Goal: Information Seeking & Learning: Understand process/instructions

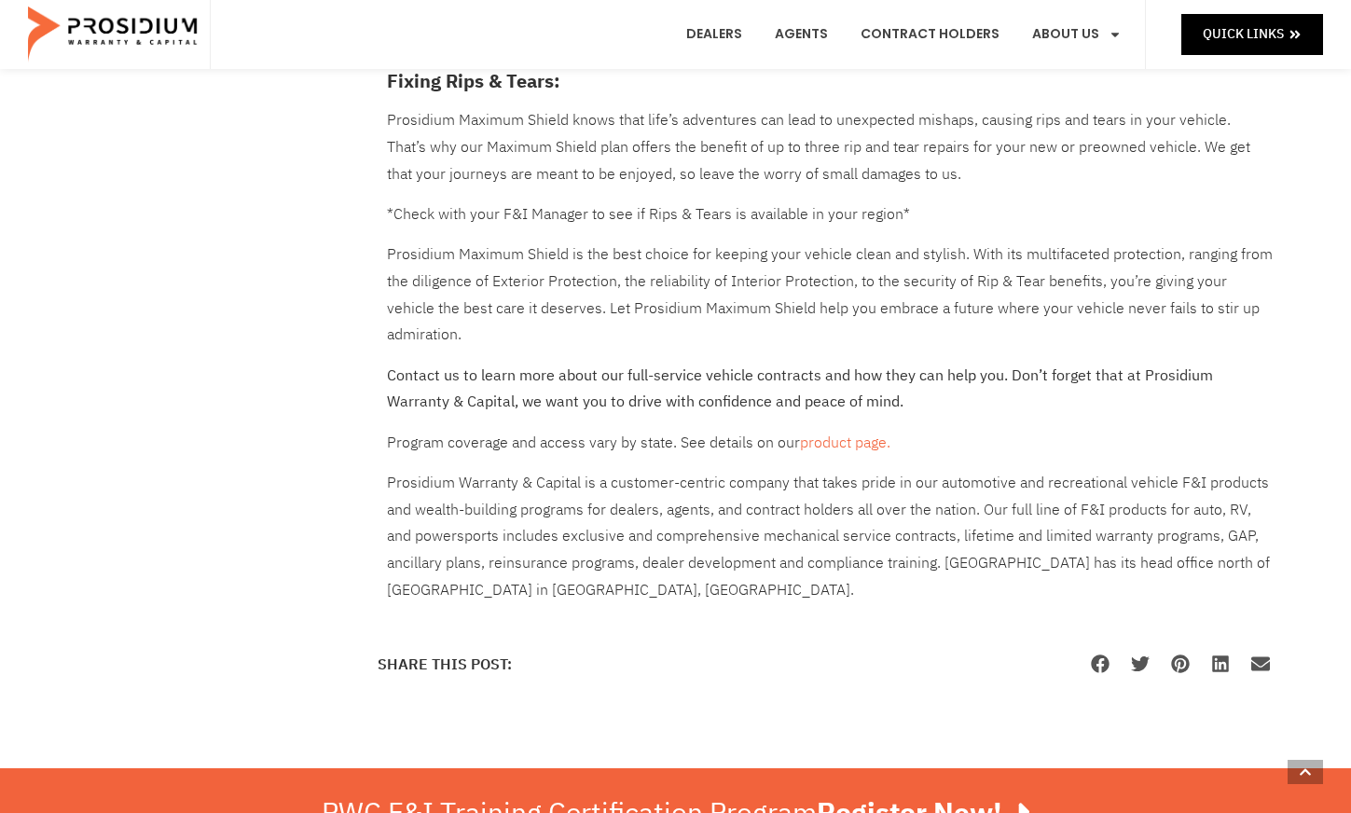
scroll to position [1126, 0]
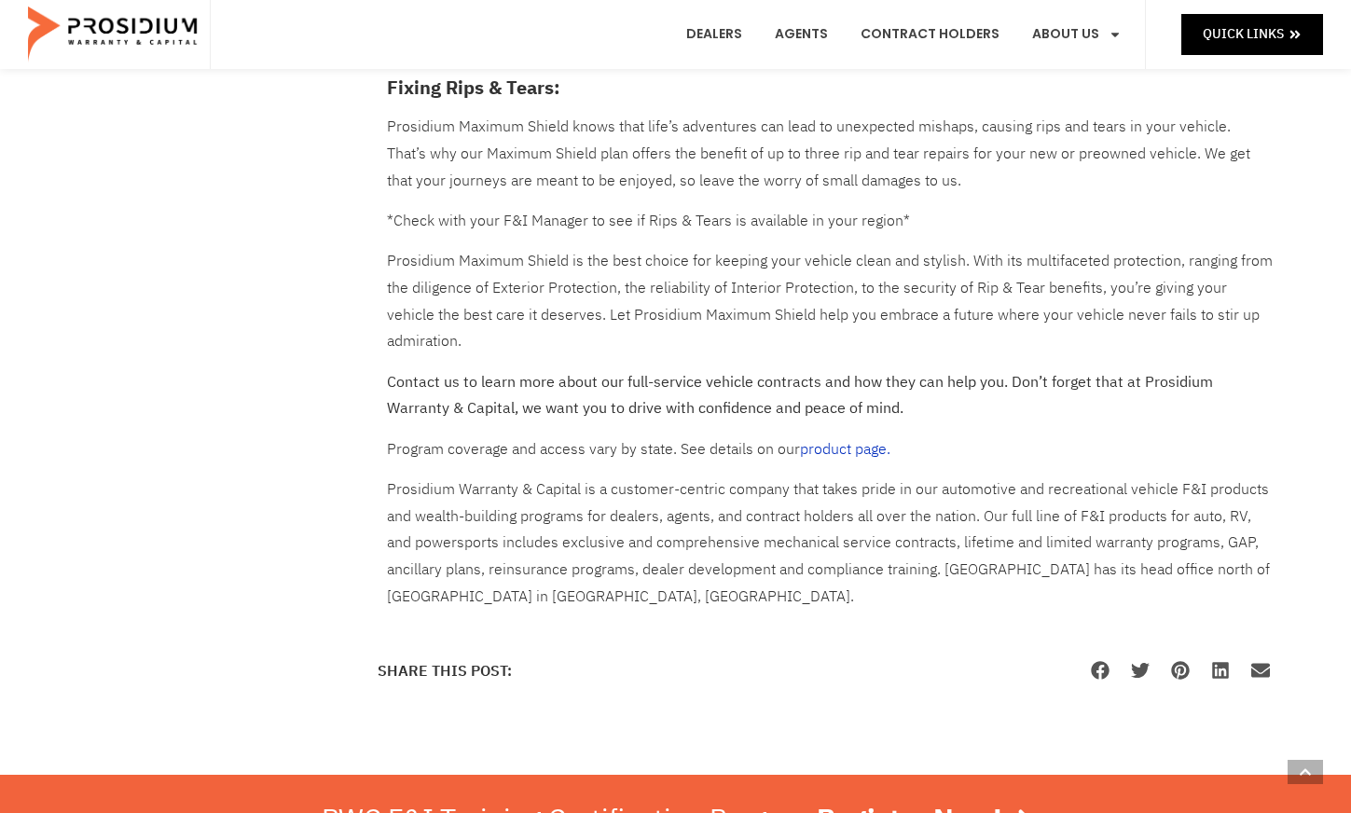
click at [856, 438] on link "product page." at bounding box center [845, 449] width 90 height 22
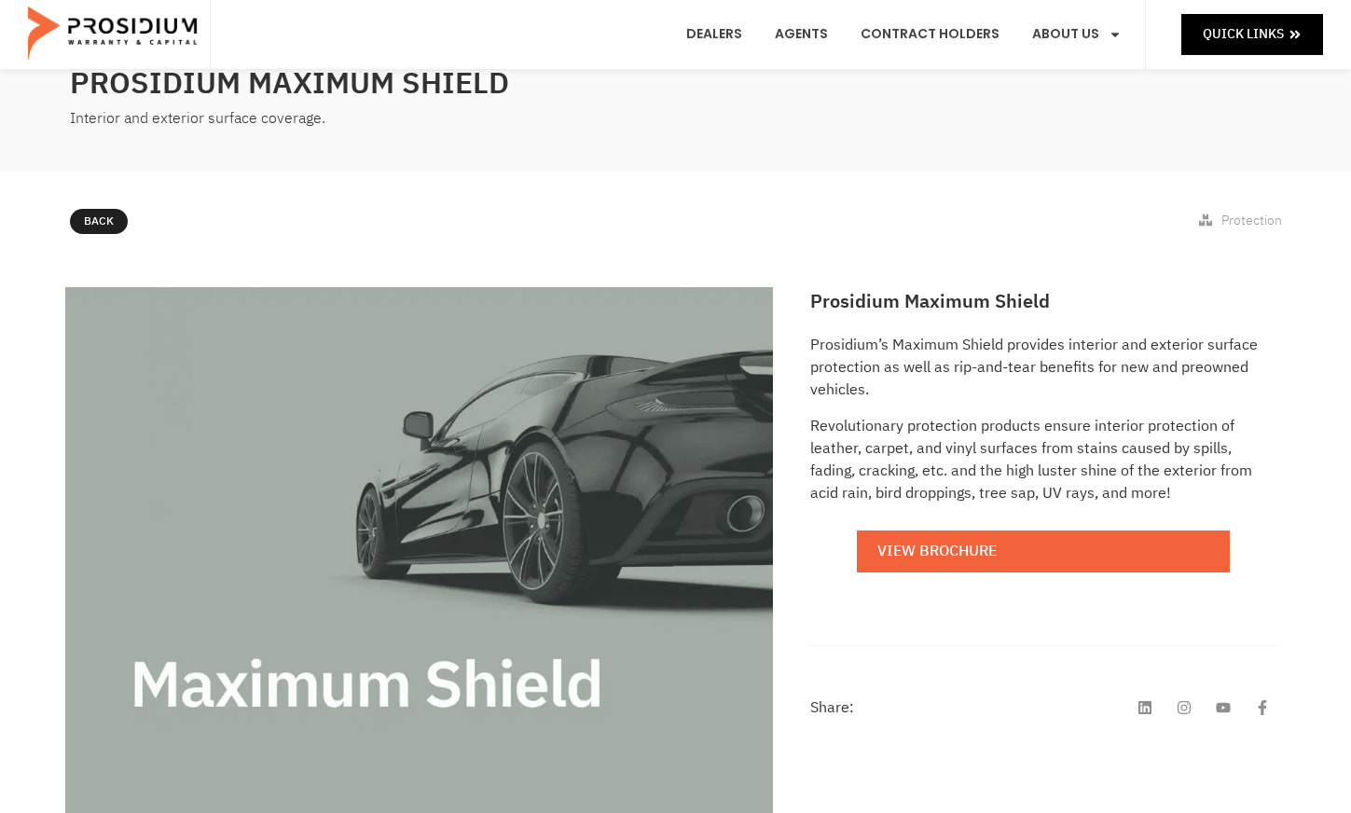
scroll to position [23, 0]
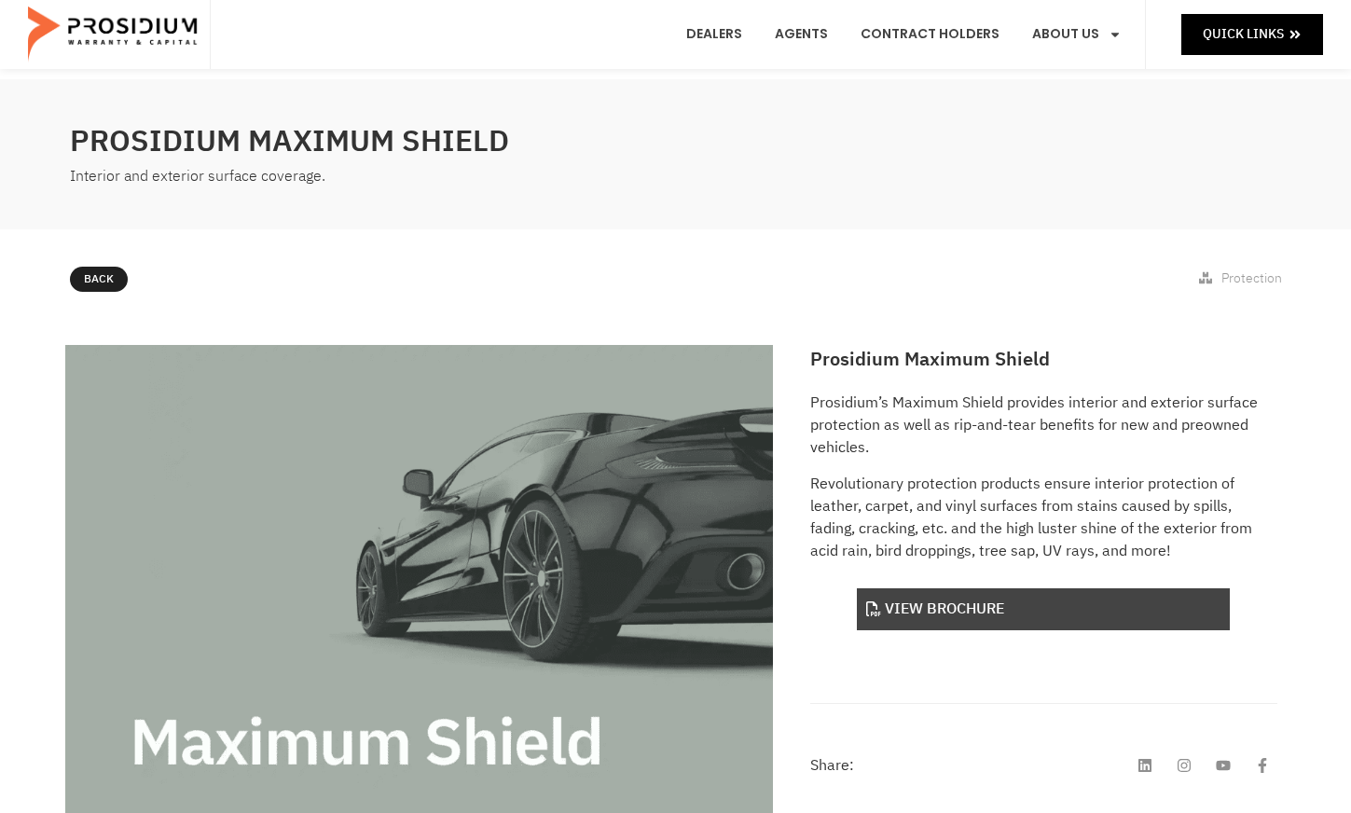
click at [995, 611] on link "View Brochure" at bounding box center [1043, 609] width 373 height 42
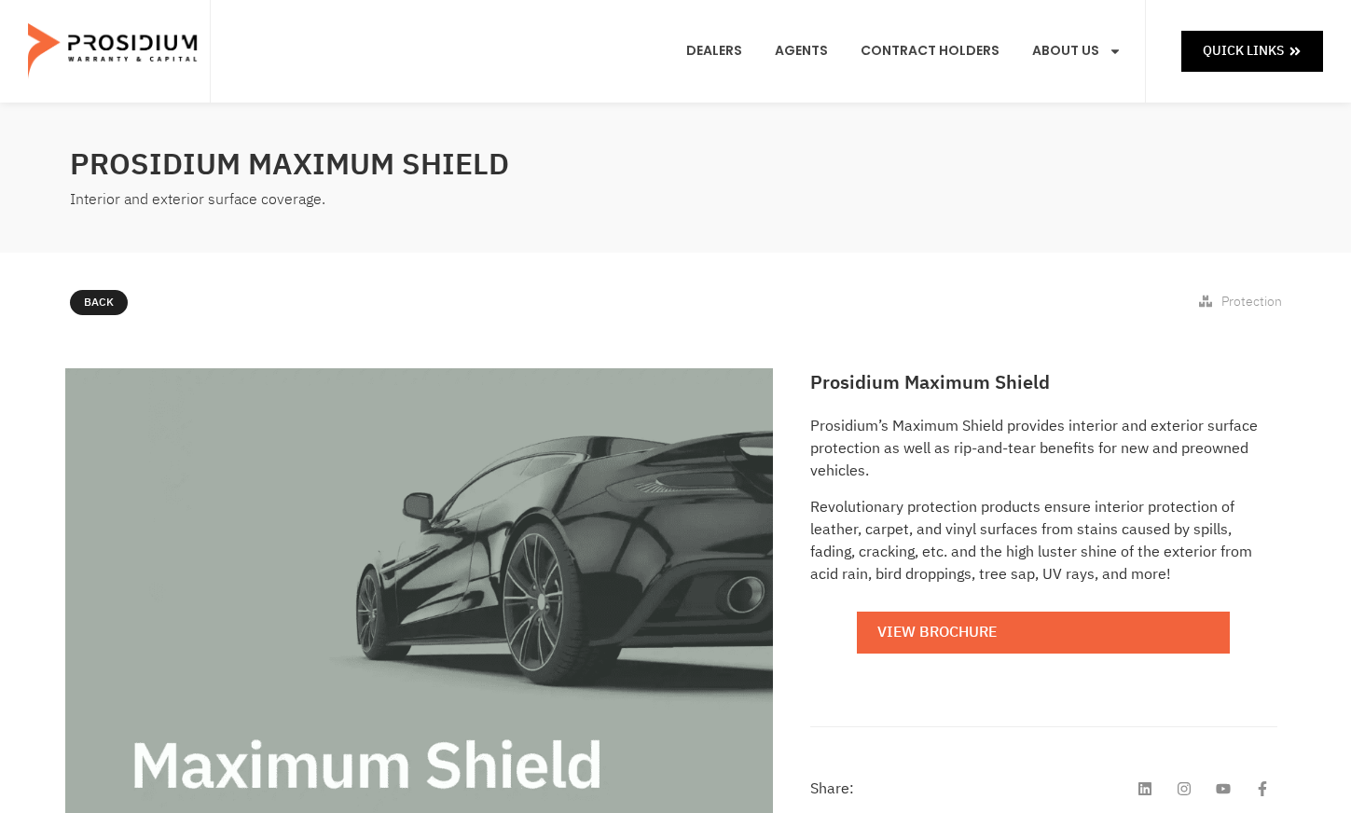
scroll to position [0, 0]
click at [962, 48] on link "Contract Holders" at bounding box center [930, 51] width 167 height 69
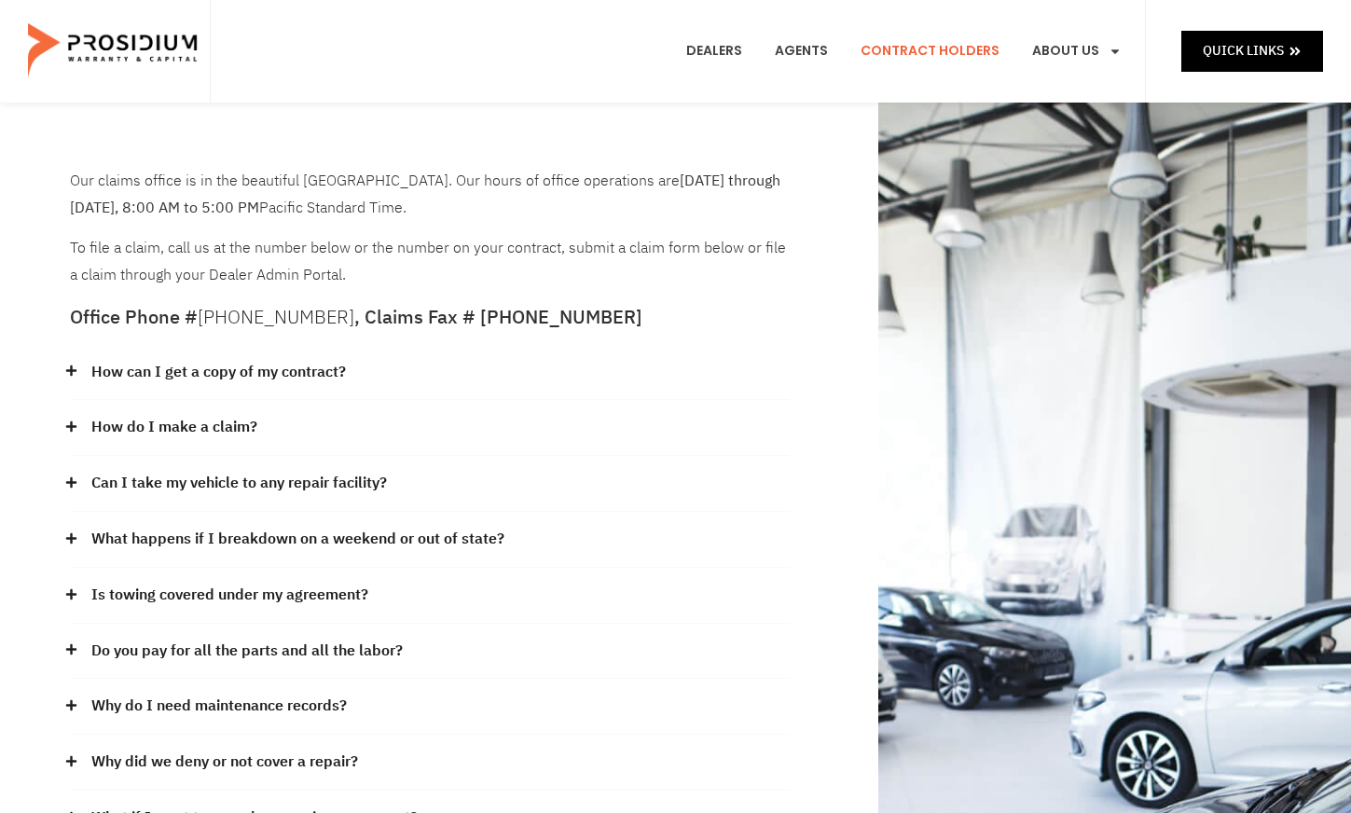
click at [319, 371] on link "How can I get a copy of my contract?" at bounding box center [218, 372] width 255 height 27
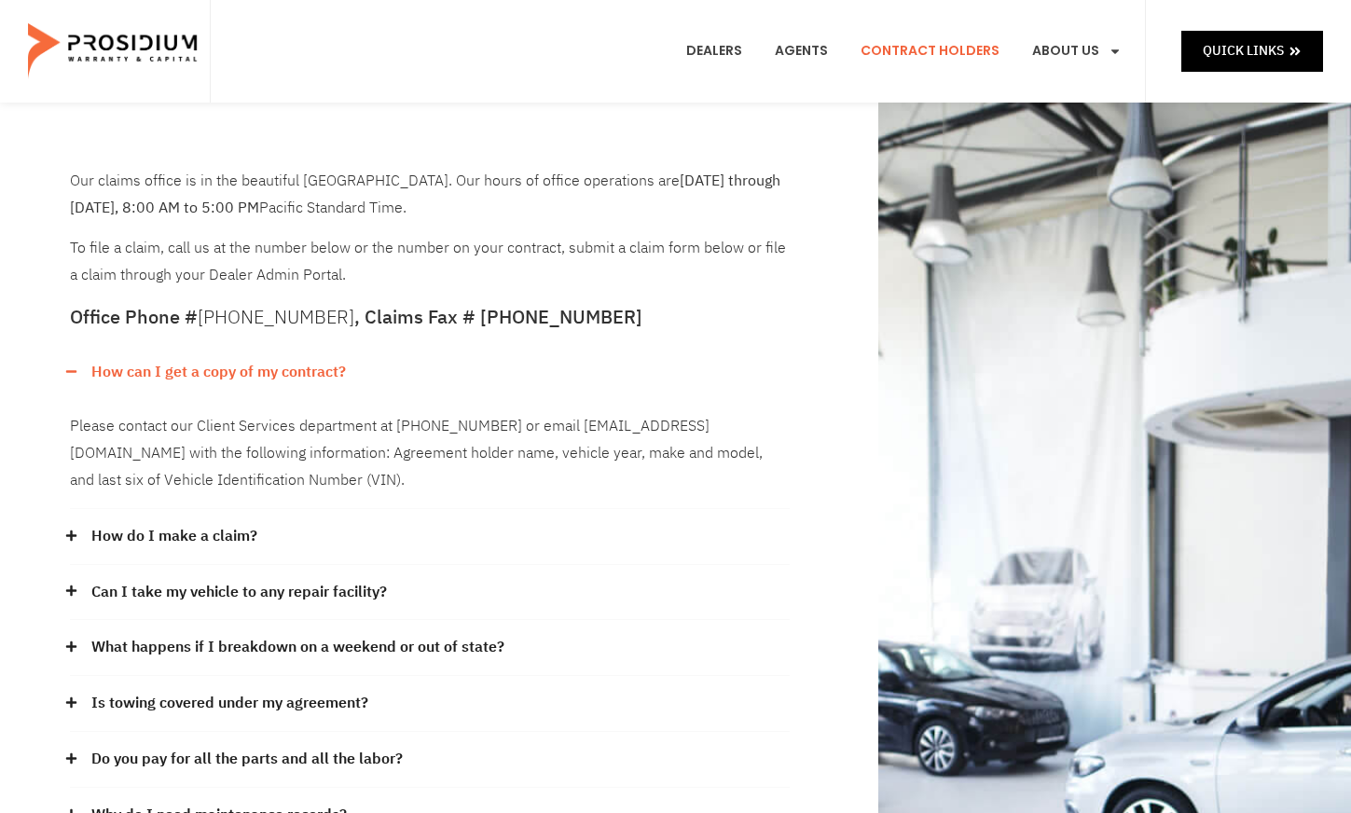
click at [80, 366] on span at bounding box center [76, 372] width 12 height 12
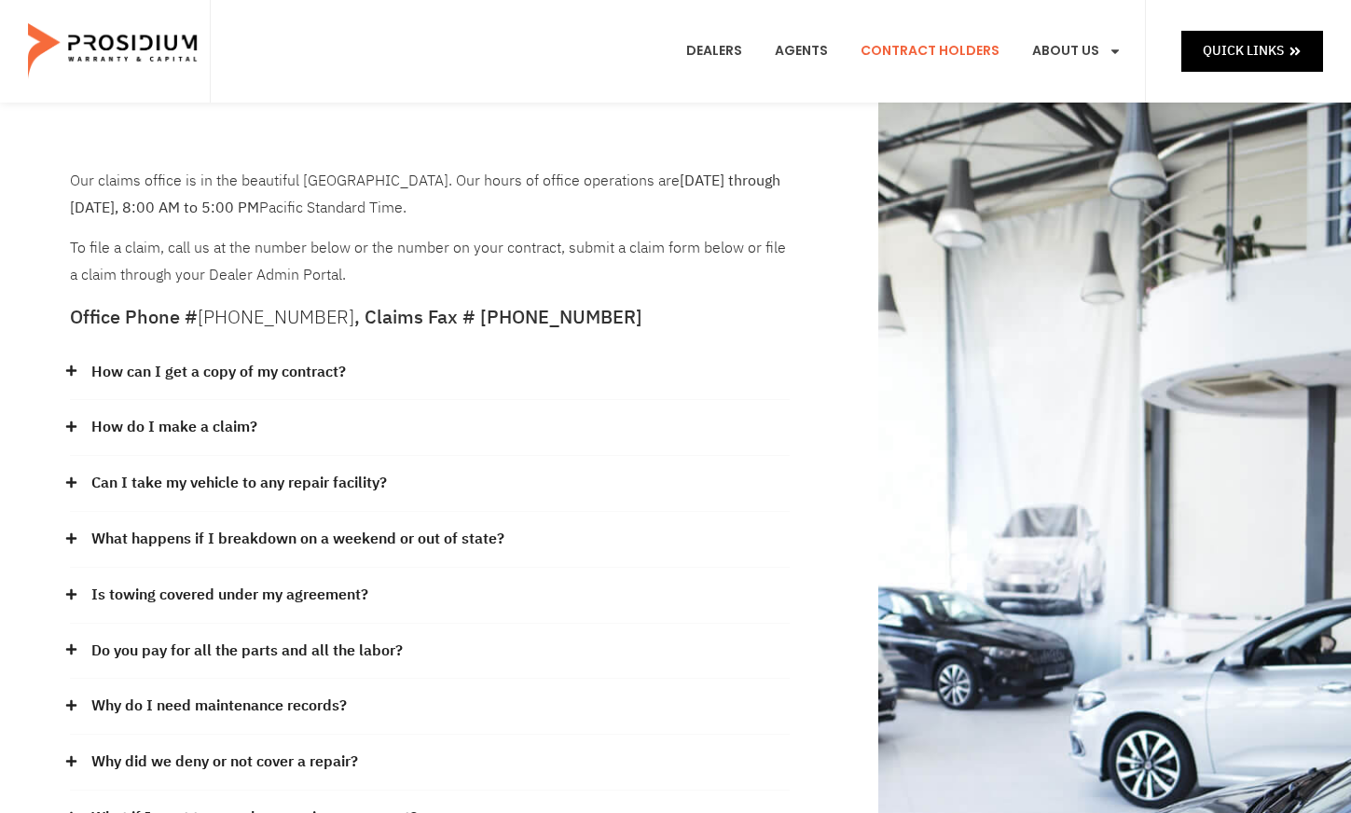
click at [71, 477] on icon at bounding box center [71, 483] width 12 height 12
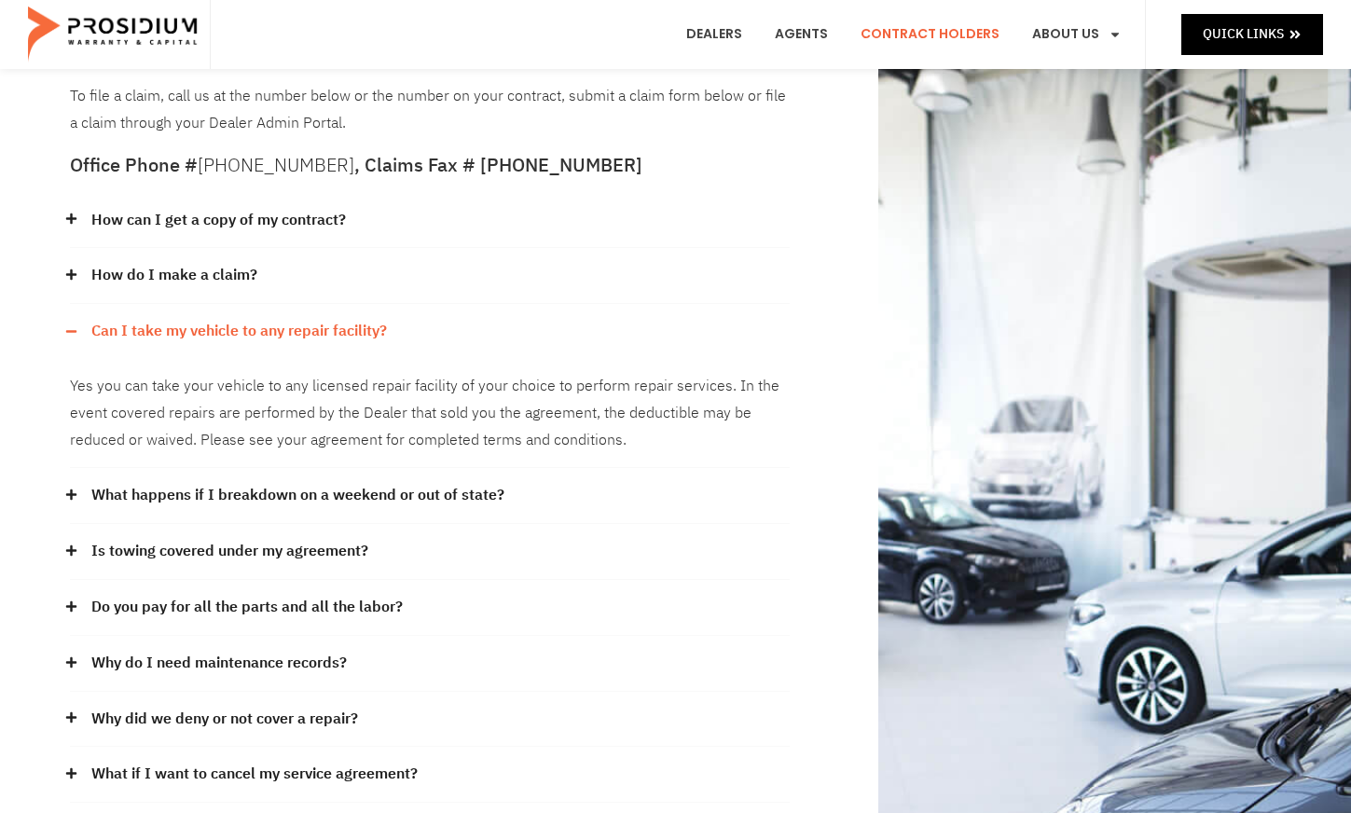
scroll to position [214, 0]
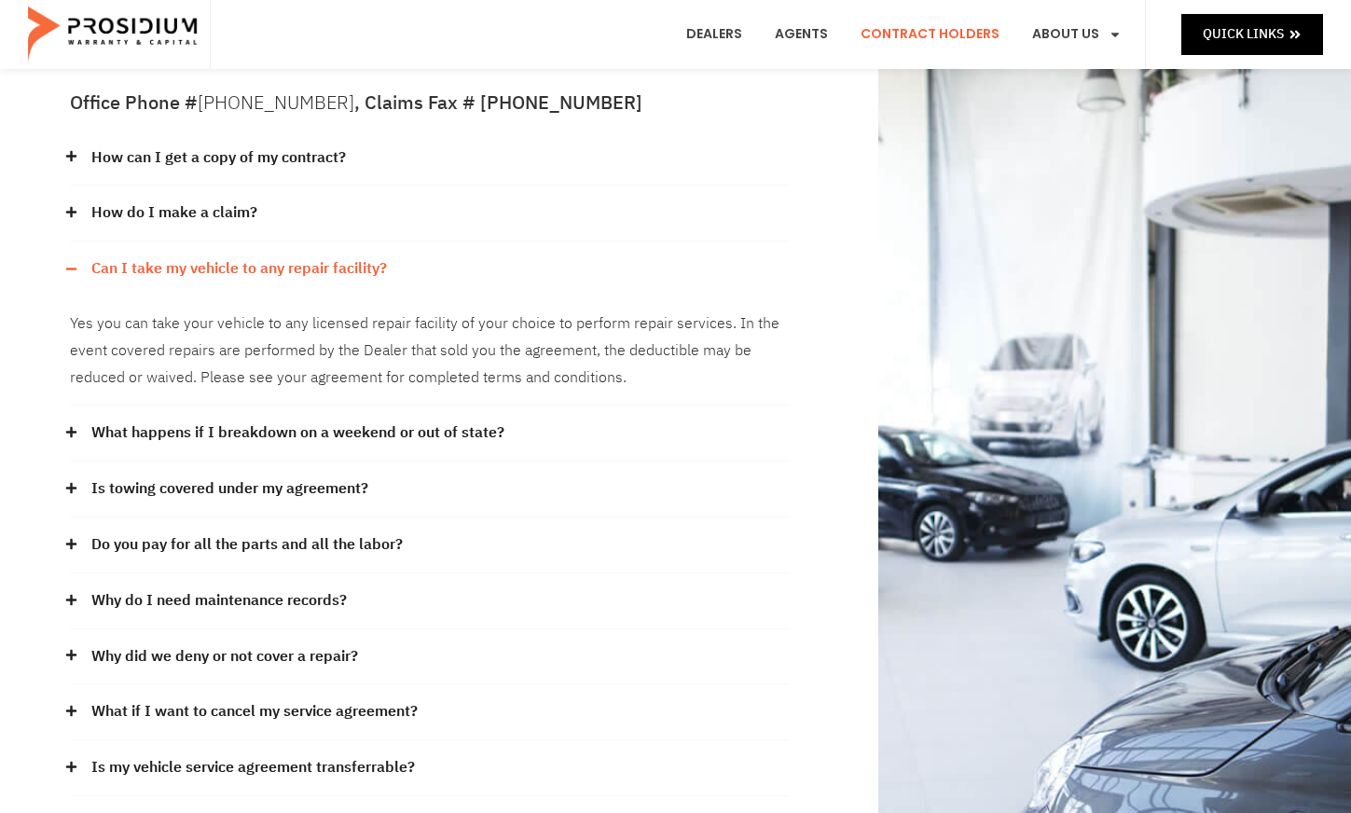
click at [68, 206] on icon at bounding box center [71, 212] width 12 height 12
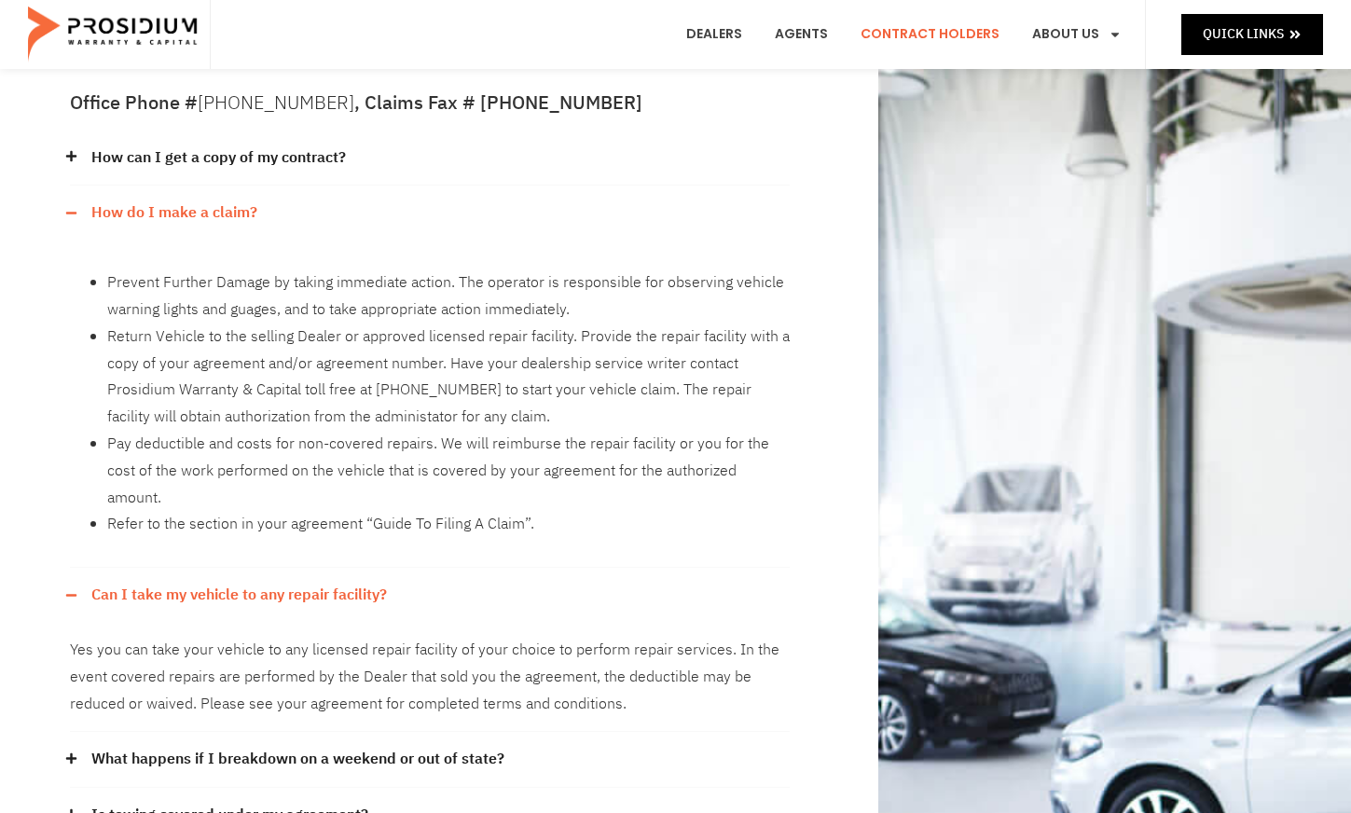
click at [77, 589] on span at bounding box center [76, 595] width 12 height 12
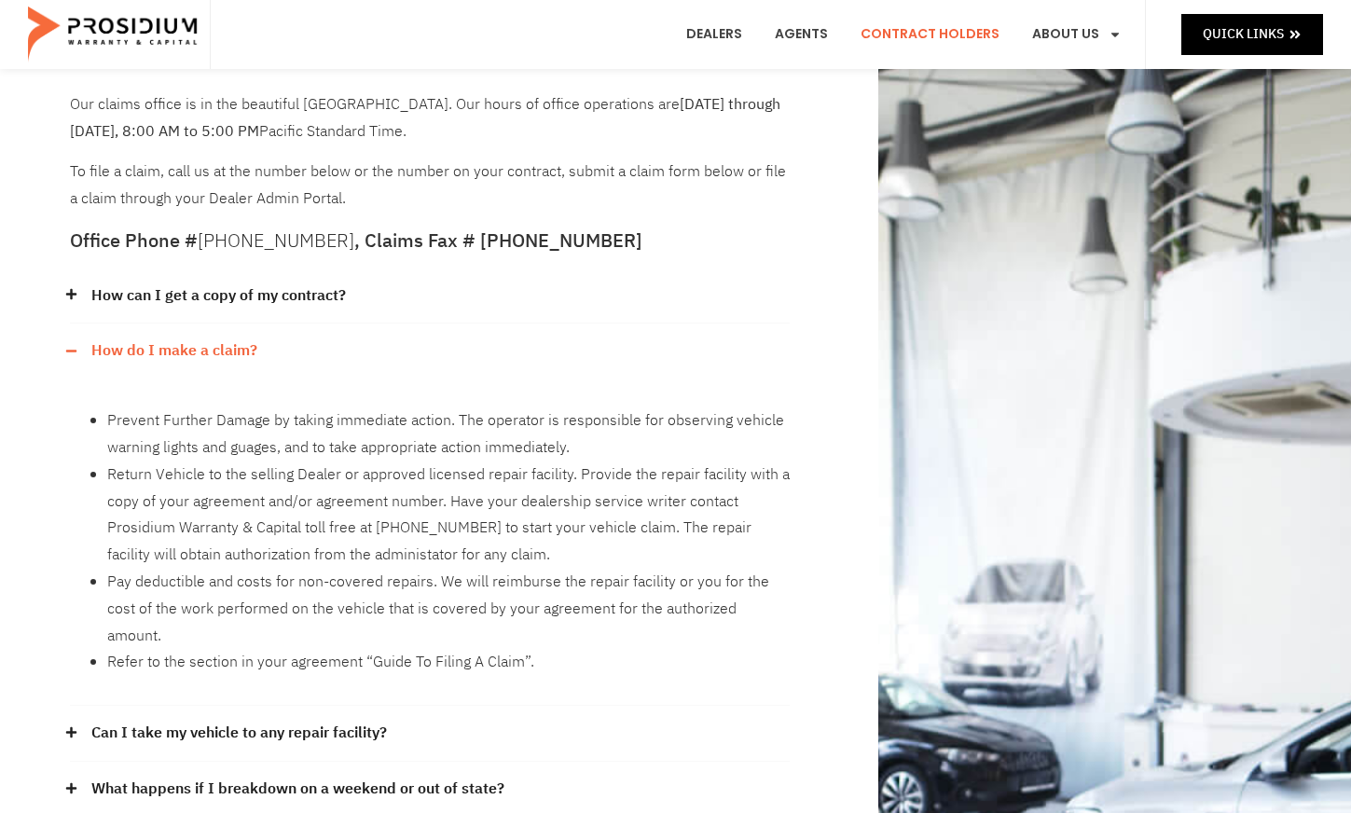
scroll to position [56, 0]
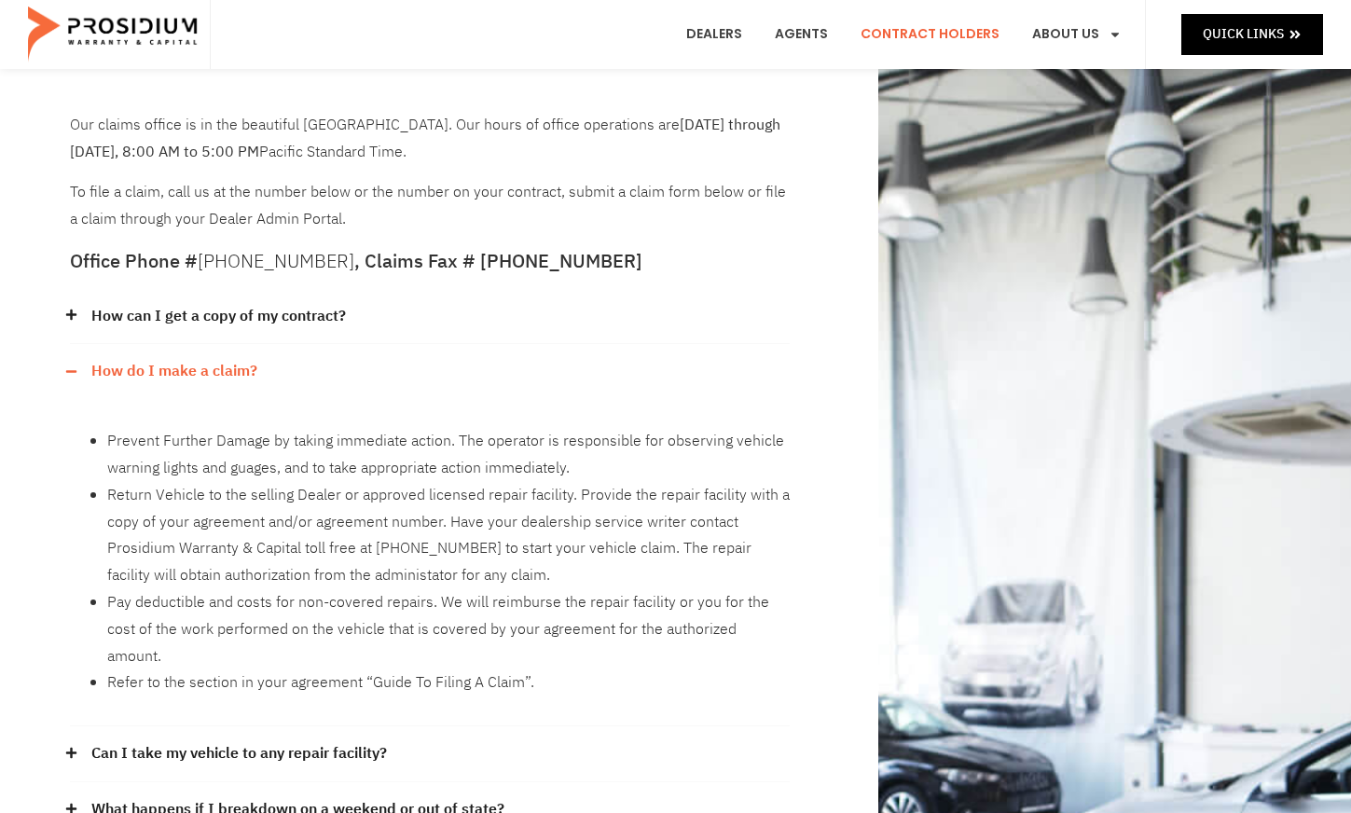
click at [71, 371] on icon at bounding box center [70, 372] width 10 height 2
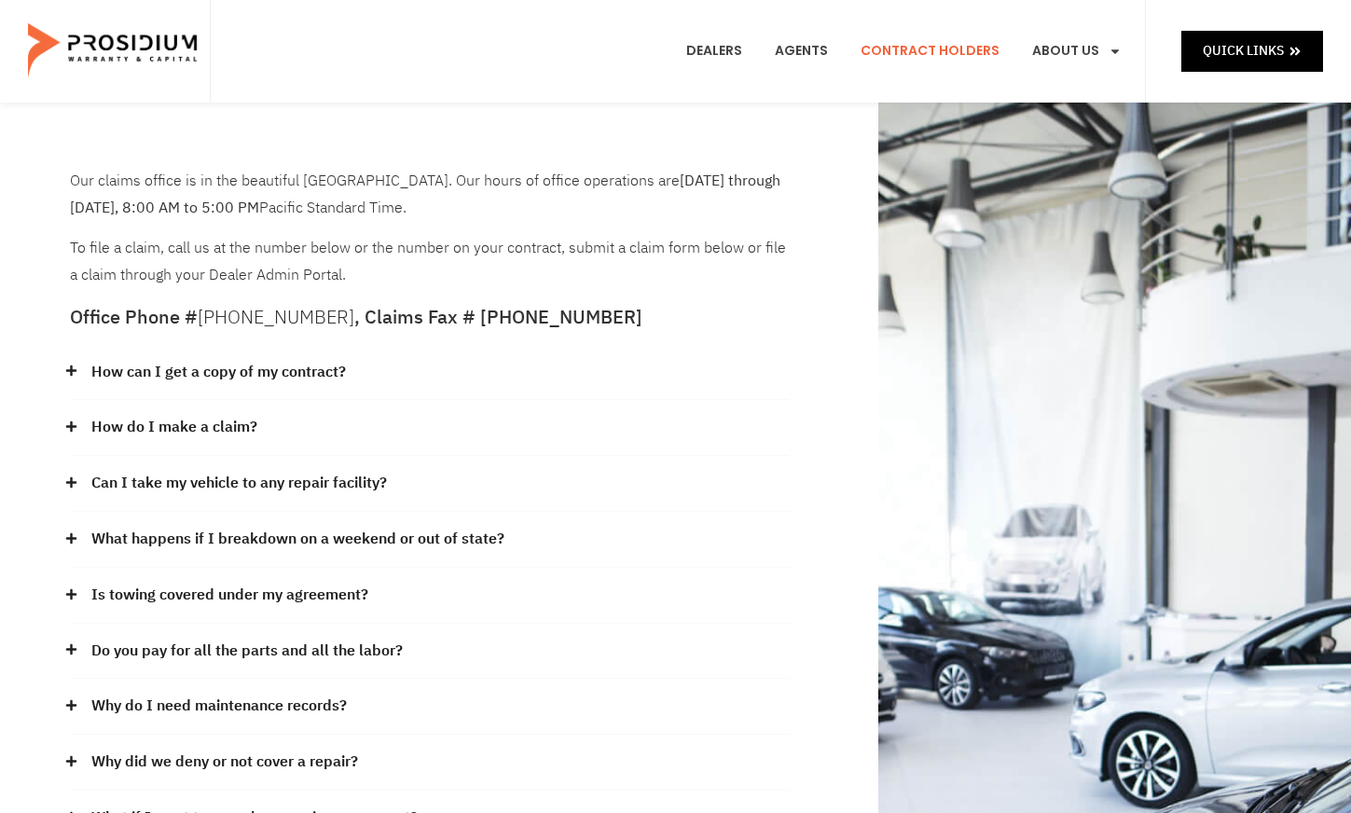
scroll to position [0, 0]
